Goal: Information Seeking & Learning: Learn about a topic

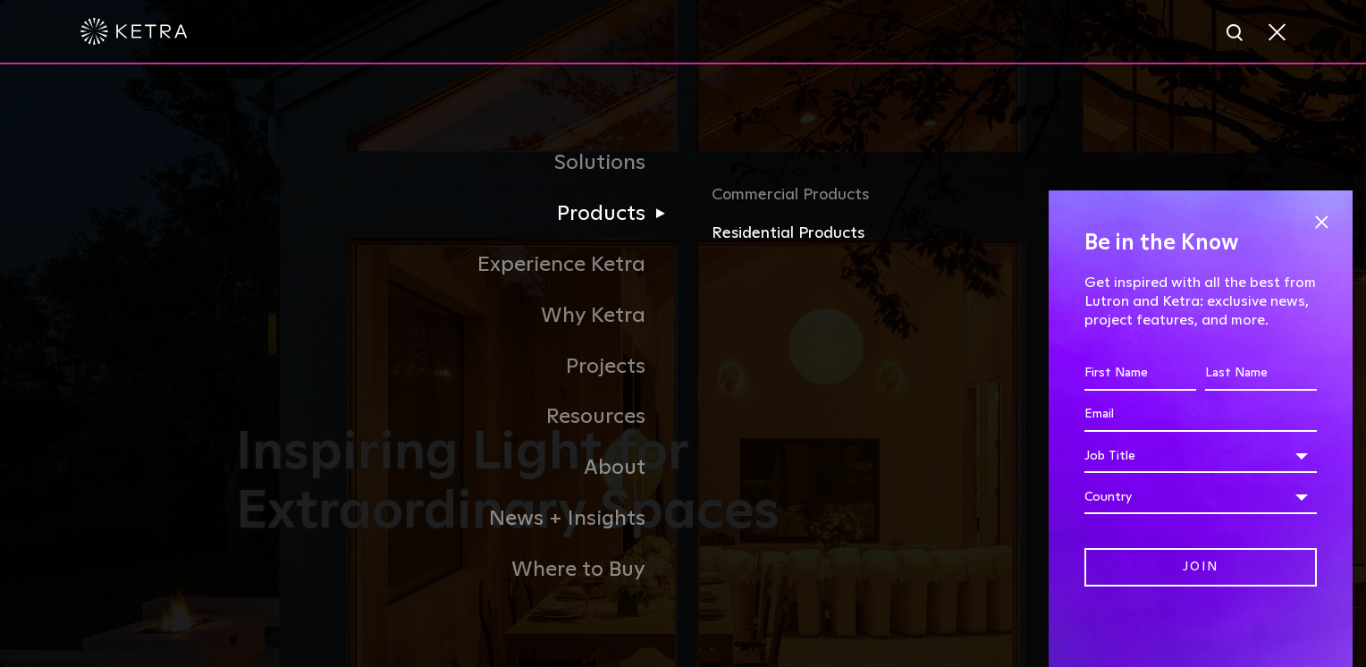
click at [764, 234] on link "Residential Products" at bounding box center [921, 234] width 418 height 26
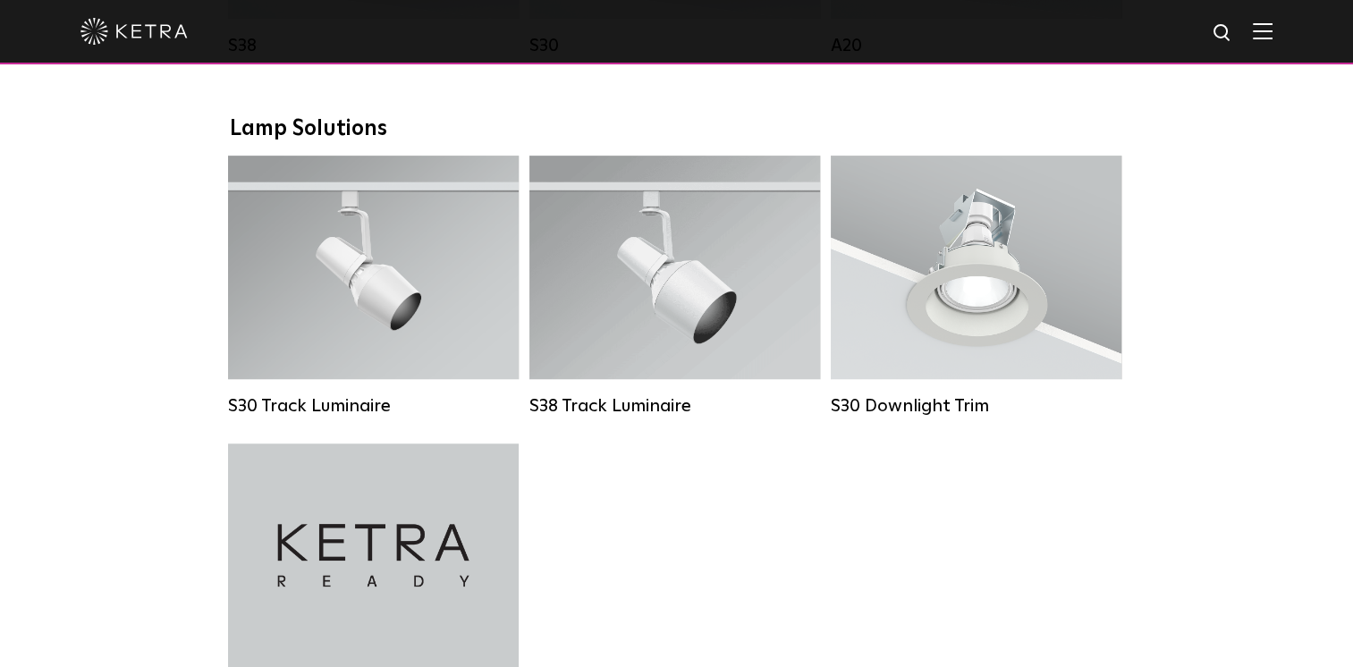
scroll to position [1073, 0]
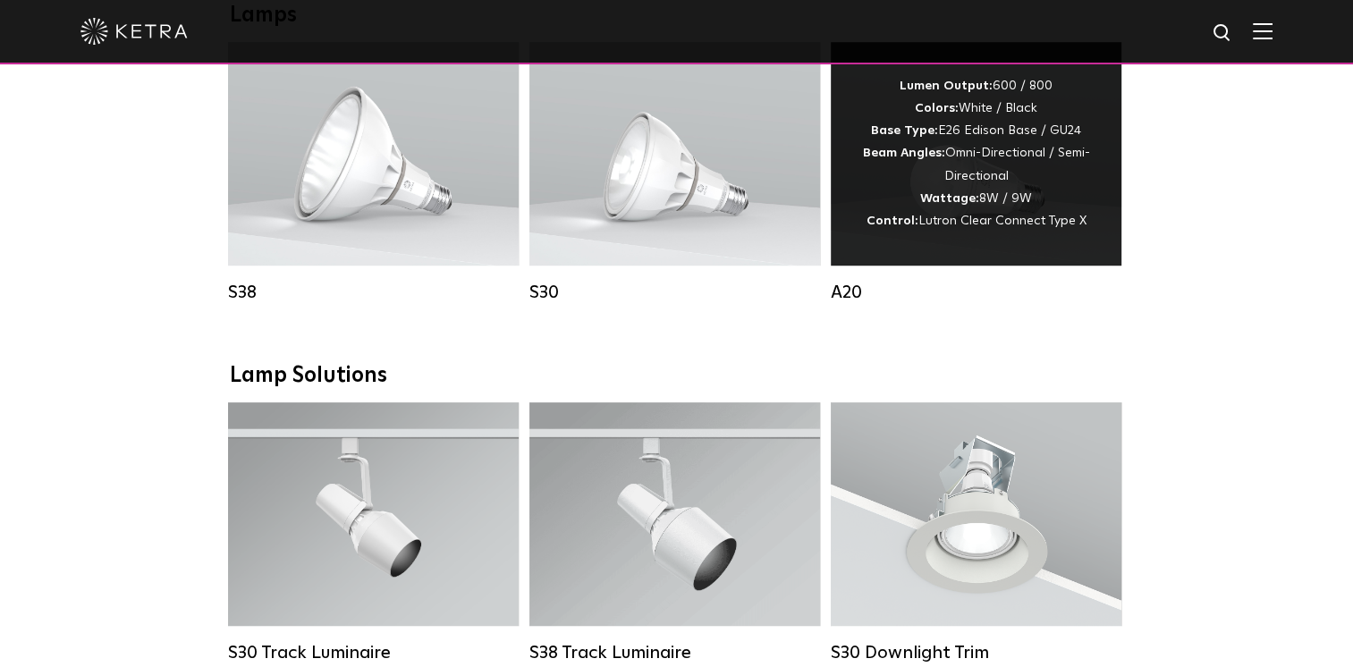
click at [953, 195] on div "Lumen Output: 600 / 800 Colors: White / Black Base Type: E26 Edison Base / GU24…" at bounding box center [975, 153] width 237 height 157
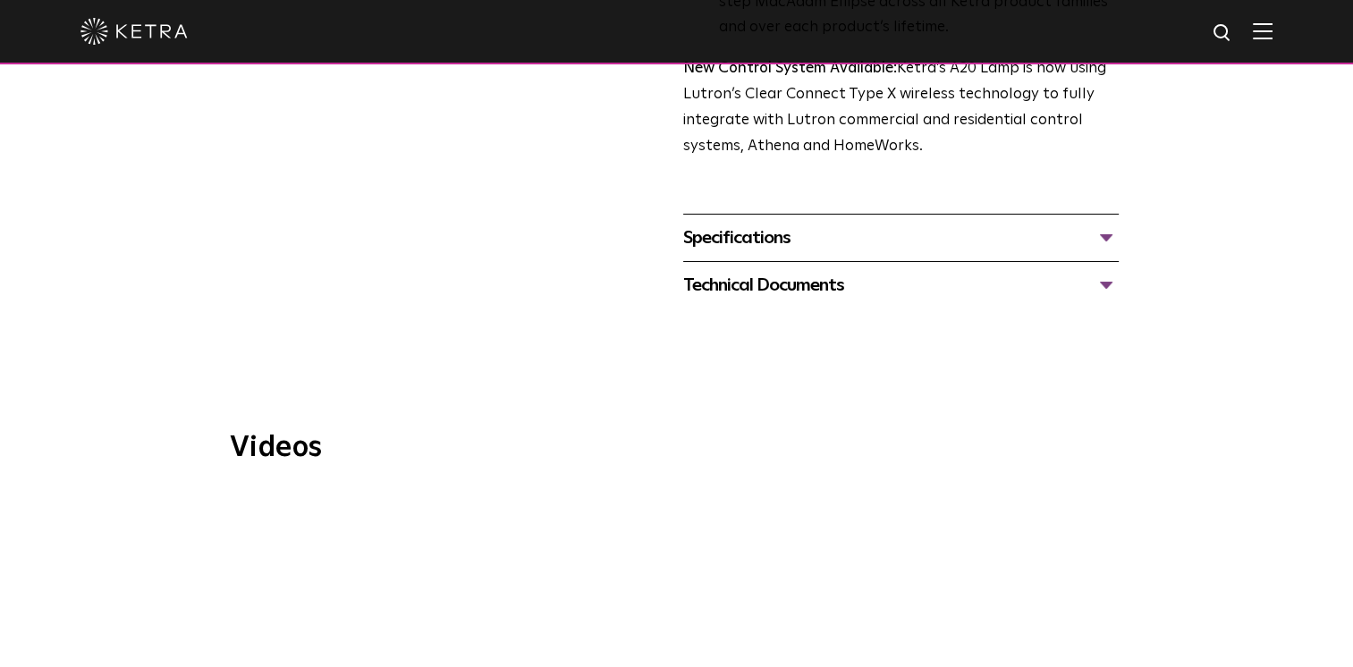
scroll to position [805, 0]
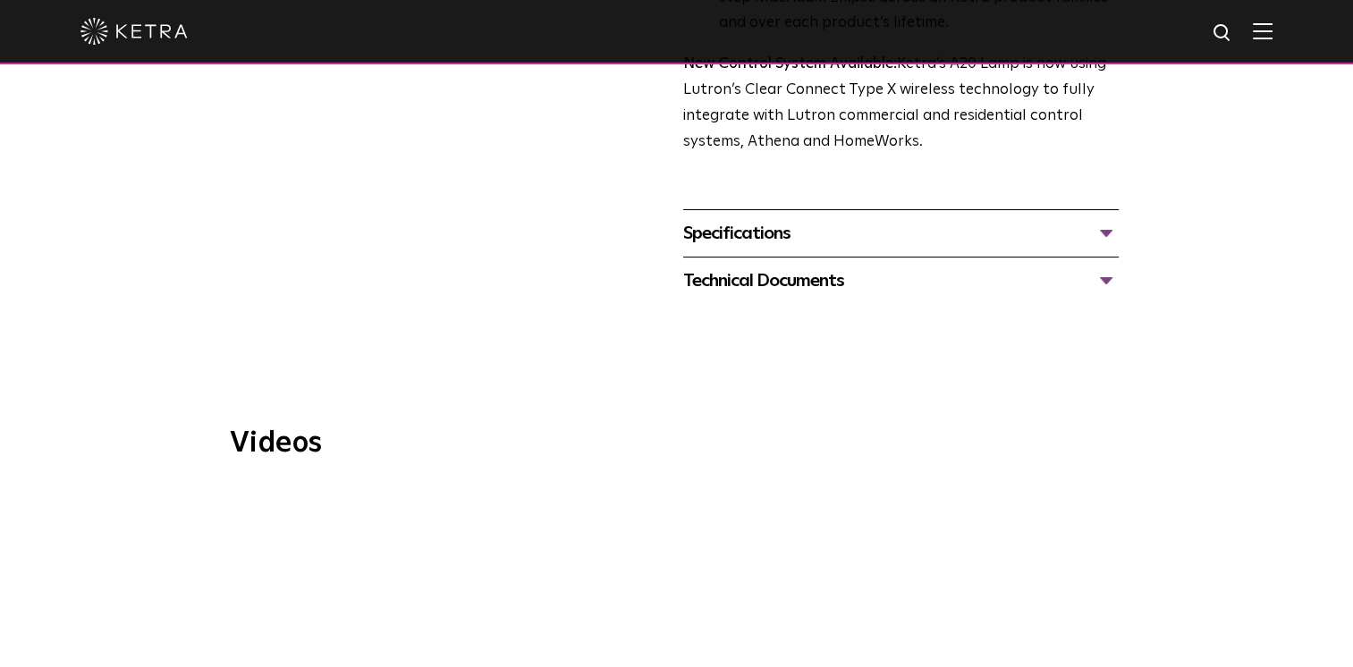
click at [762, 219] on div "Specifications" at bounding box center [900, 233] width 435 height 29
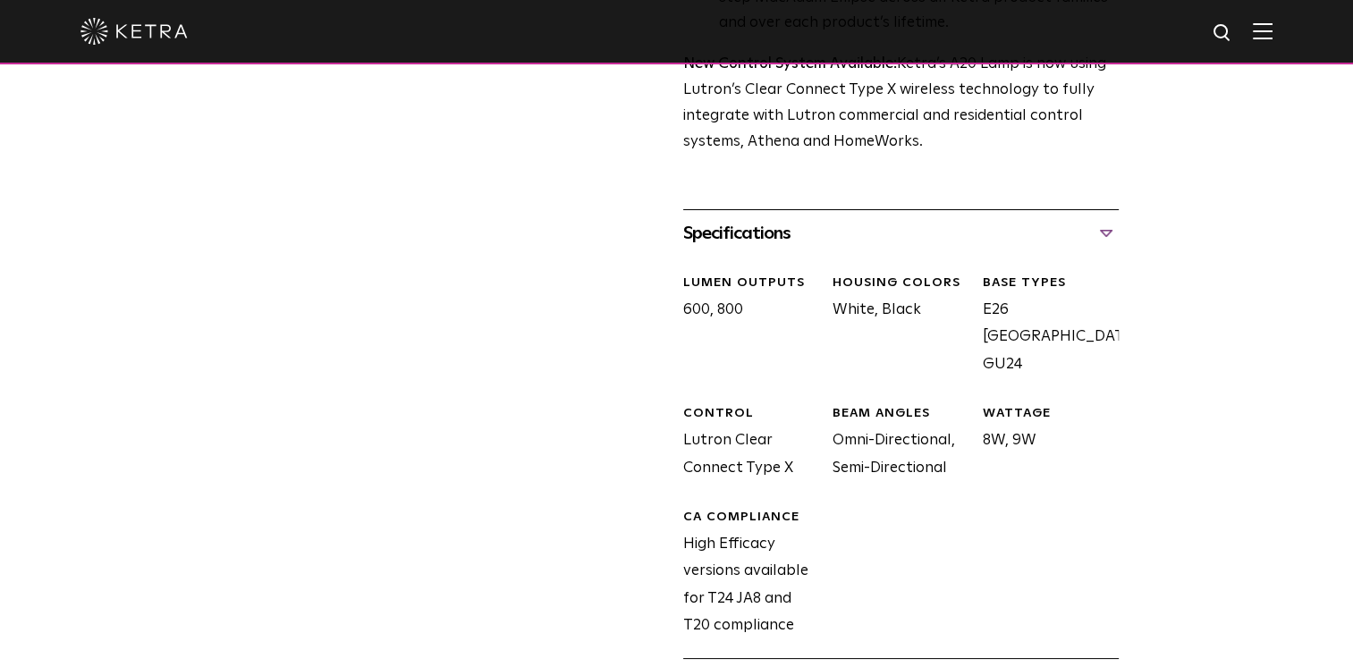
scroll to position [983, 0]
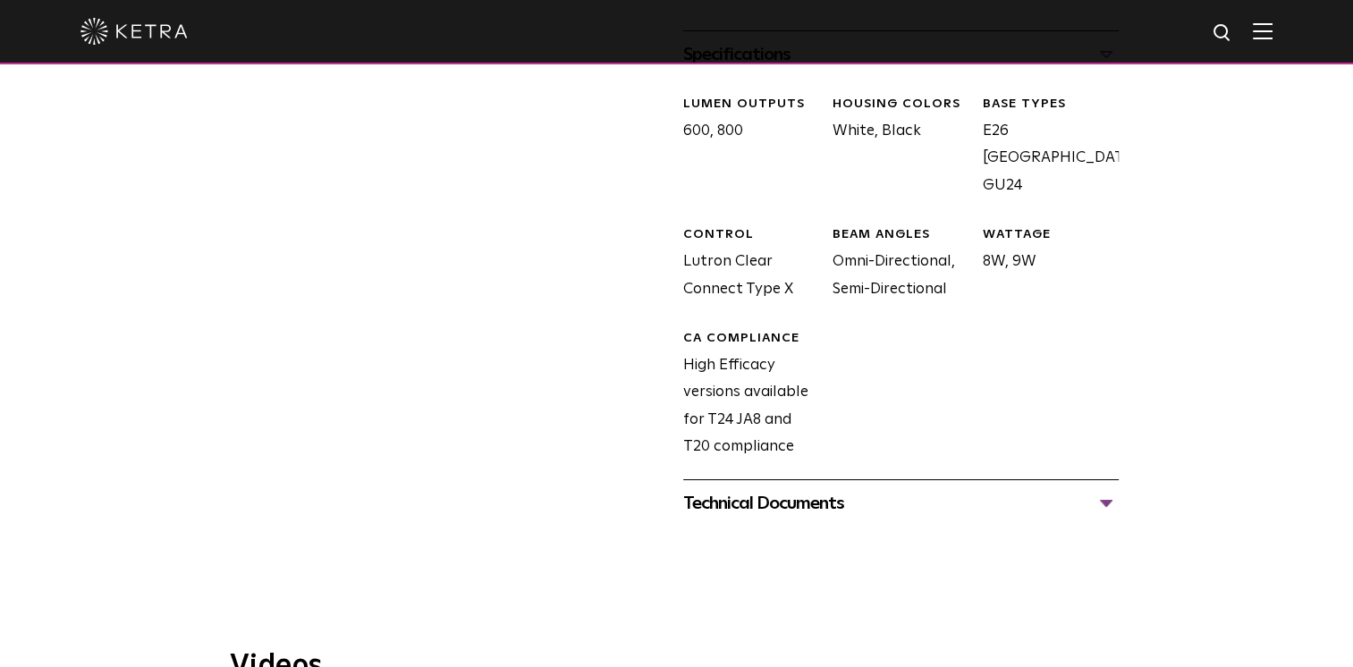
click at [759, 489] on div "Technical Documents" at bounding box center [900, 503] width 435 height 29
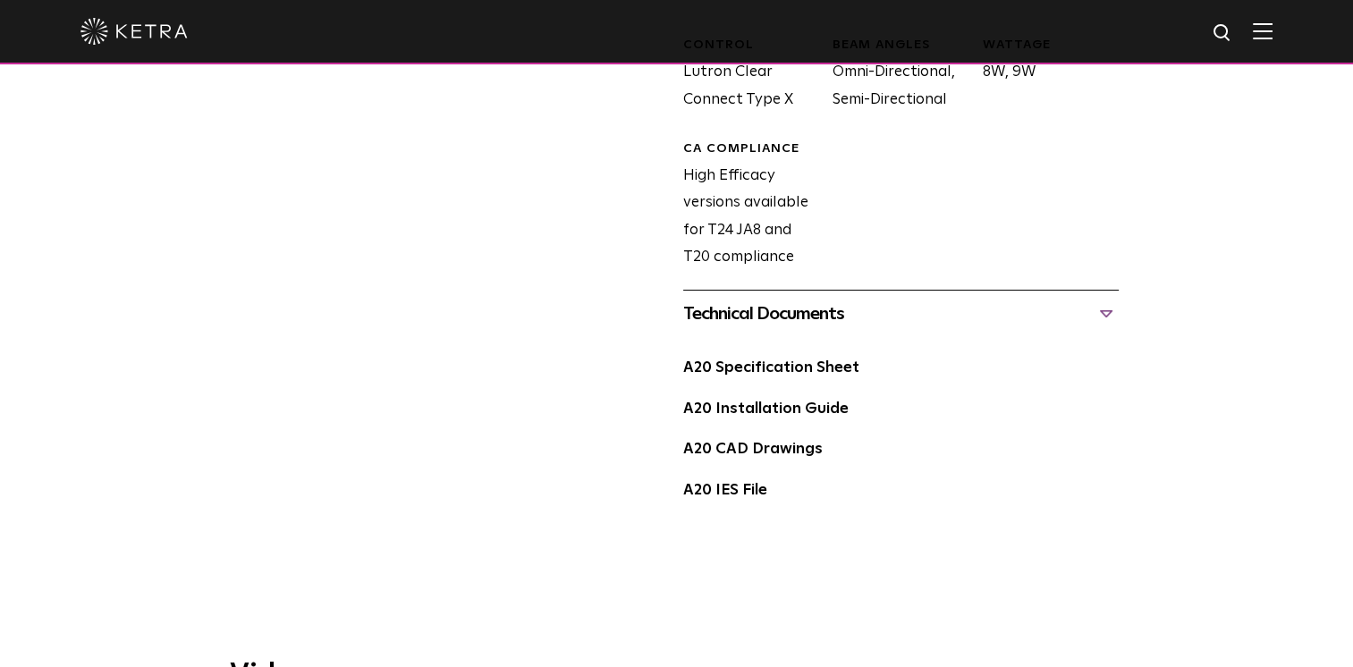
scroll to position [1162, 0]
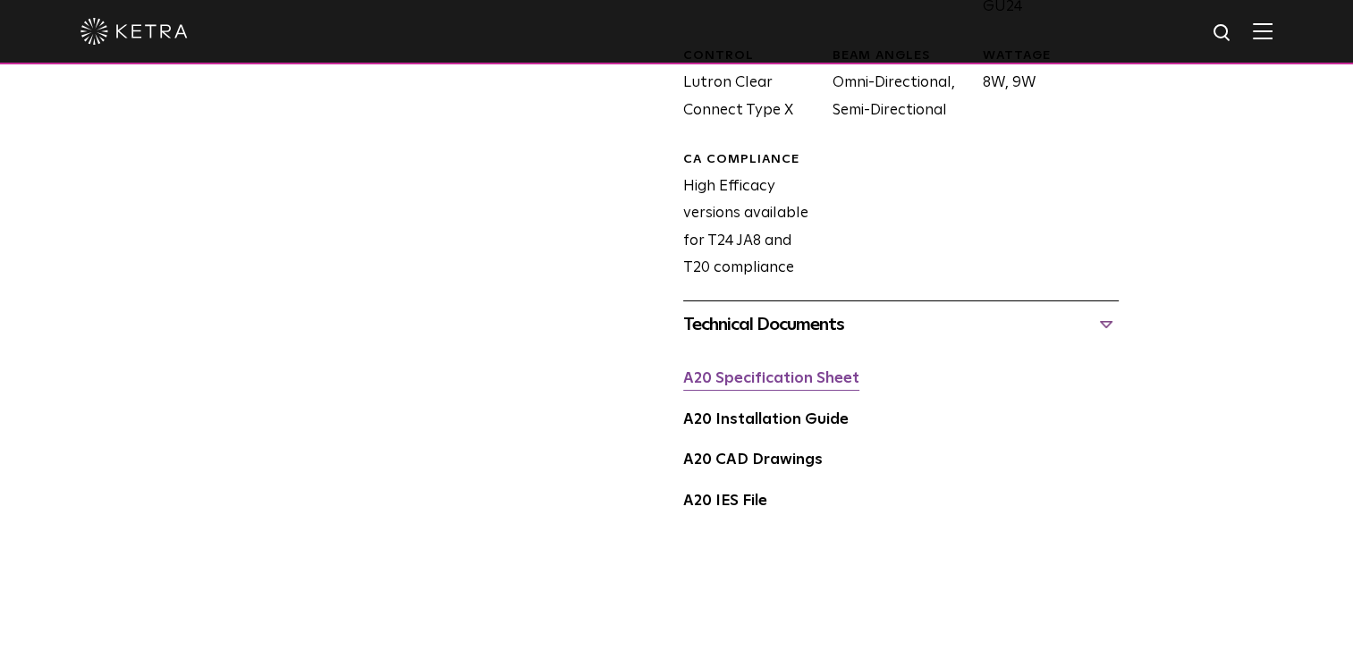
click at [823, 371] on link "A20 Specification Sheet" at bounding box center [771, 378] width 176 height 15
